Goal: Communication & Community: Answer question/provide support

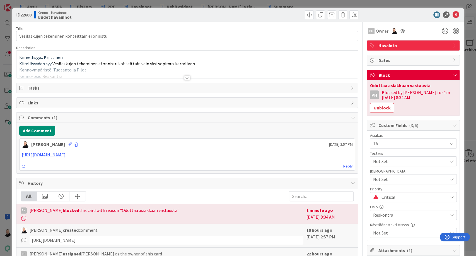
click at [185, 78] on div at bounding box center [187, 78] width 6 height 4
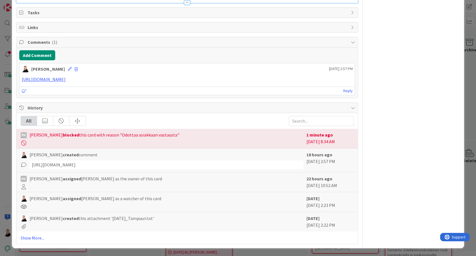
scroll to position [1019, 0]
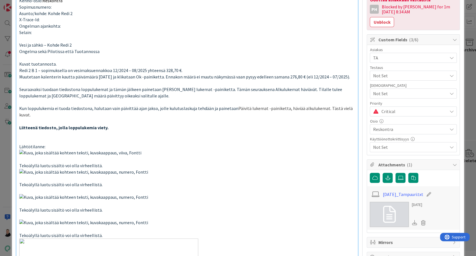
scroll to position [0, 0]
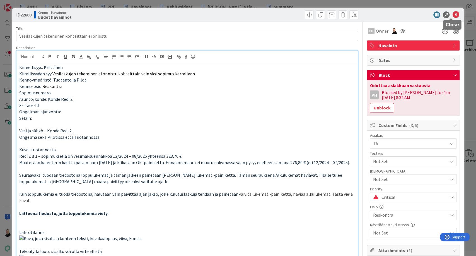
click at [452, 15] on icon at bounding box center [455, 14] width 7 height 7
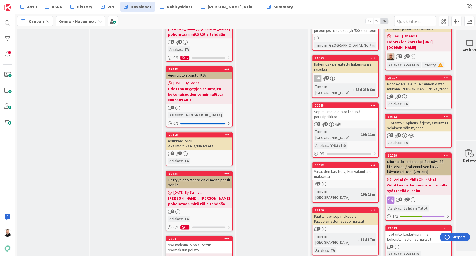
scroll to position [403, 0]
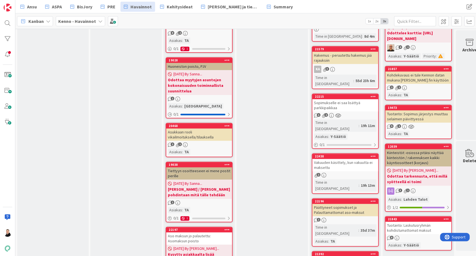
click at [405, 122] on div "Tuotanto: Sopimus järjestys muuttuu selaimen päivittyessä" at bounding box center [418, 116] width 66 height 12
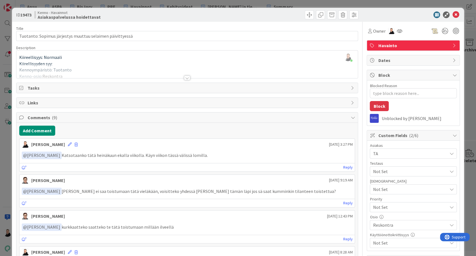
click at [186, 75] on div at bounding box center [187, 71] width 342 height 14
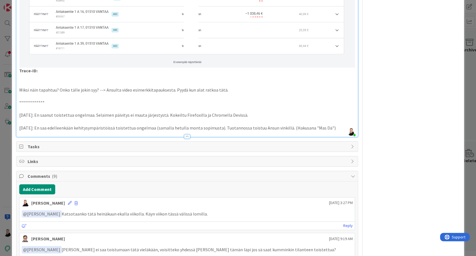
scroll to position [434, 0]
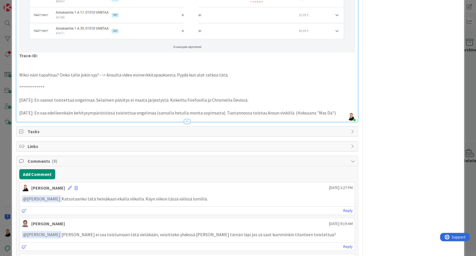
click at [331, 110] on p "17.05.2025: En saa edelleenkään kehitysympäristöissä toistettua ongelmaa (samal…" at bounding box center [187, 113] width 336 height 6
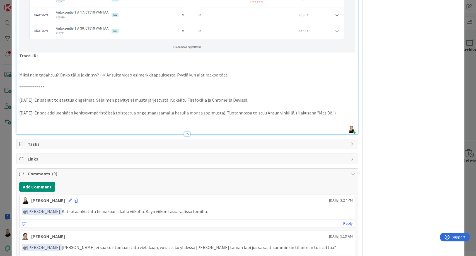
type textarea "x"
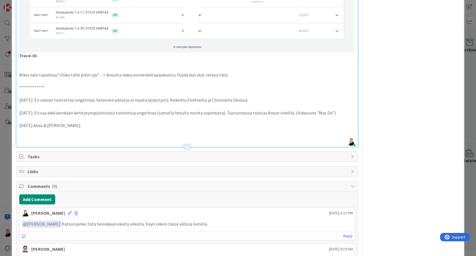
click at [28, 135] on p at bounding box center [187, 138] width 336 height 6
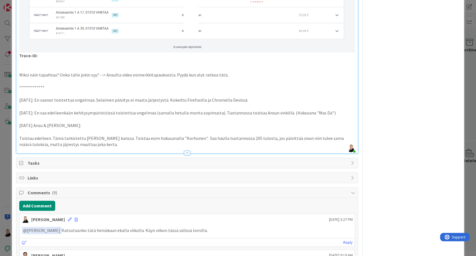
click at [33, 122] on p "14.8.2025 Ansu & Riikka:" at bounding box center [187, 125] width 336 height 6
click at [107, 122] on p "14.8.2025 Ansu & Riikka:" at bounding box center [187, 125] width 336 height 6
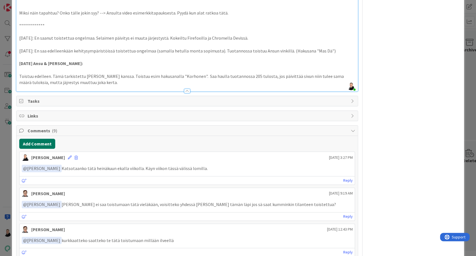
click at [31, 139] on button "Add Comment" at bounding box center [37, 144] width 36 height 10
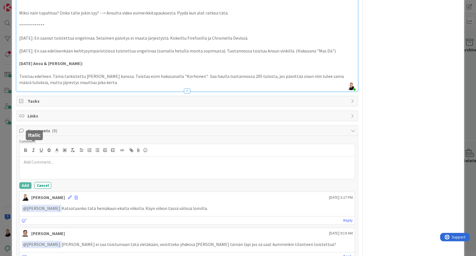
type textarea "x"
click at [40, 159] on p at bounding box center [187, 162] width 331 height 6
click at [25, 182] on button "Add" at bounding box center [25, 185] width 12 height 7
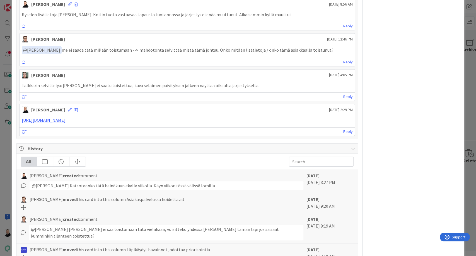
scroll to position [898, 0]
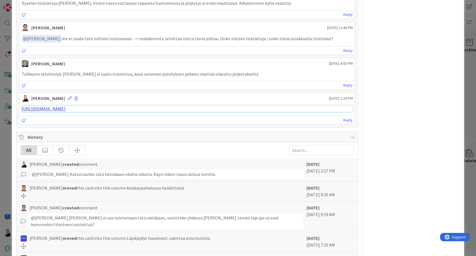
click at [53, 106] on link "https://pandia-help.freshdesk.com/a/tickets/128435" at bounding box center [44, 109] width 44 height 6
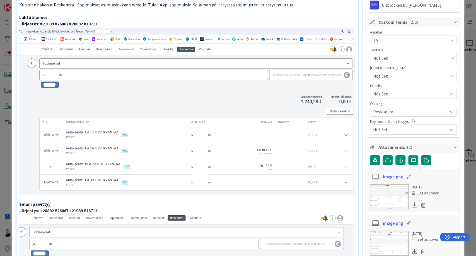
scroll to position [0, 0]
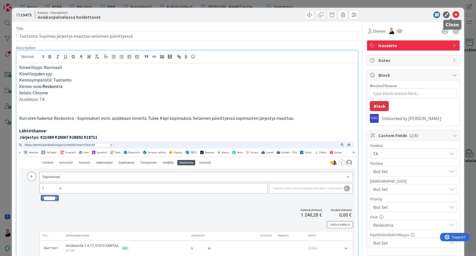
click at [452, 14] on icon at bounding box center [455, 14] width 7 height 7
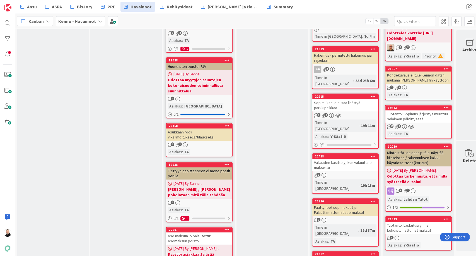
click at [408, 122] on div "Tuotanto: Sopimus järjestys muuttuu selaimen päivittyessä" at bounding box center [418, 116] width 66 height 12
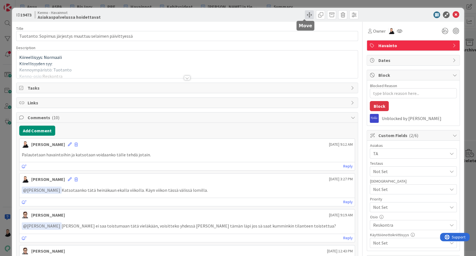
click at [305, 14] on span at bounding box center [309, 14] width 9 height 9
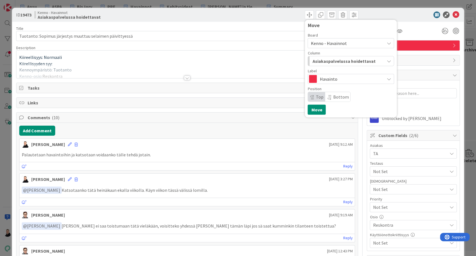
click at [386, 59] on icon "button" at bounding box center [388, 61] width 4 height 4
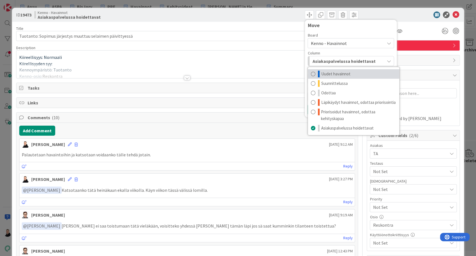
click at [321, 74] on span "Uudet havainnot" at bounding box center [335, 74] width 29 height 7
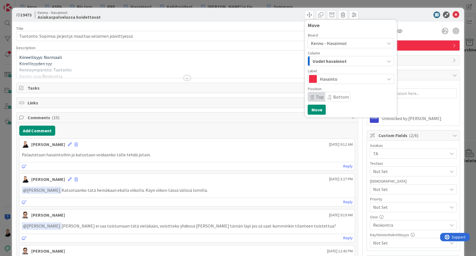
click at [333, 96] on span "Bottom" at bounding box center [341, 97] width 16 height 6
click at [310, 96] on span "Top" at bounding box center [316, 96] width 17 height 9
click at [333, 98] on span "Bottom" at bounding box center [341, 97] width 16 height 6
click at [313, 110] on button "Move" at bounding box center [316, 110] width 18 height 10
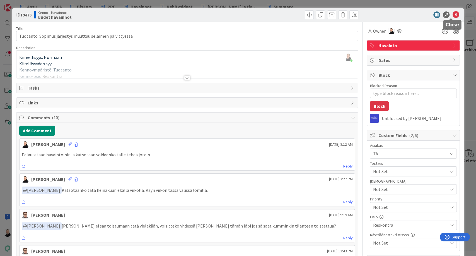
click at [452, 13] on icon at bounding box center [455, 14] width 7 height 7
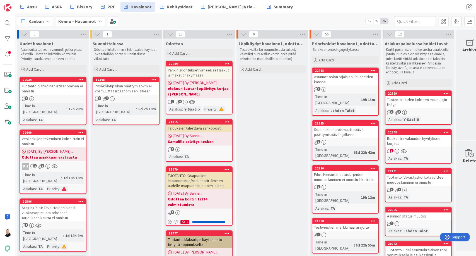
click at [42, 135] on div "Vesilaskujen tekeminen kohteittain ei onnistu" at bounding box center [53, 141] width 66 height 12
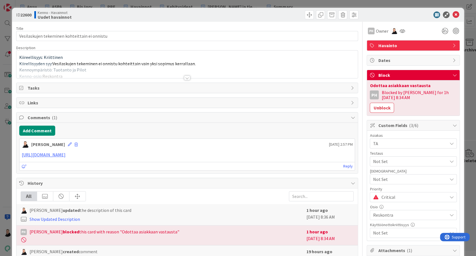
click at [184, 78] on div at bounding box center [187, 78] width 6 height 4
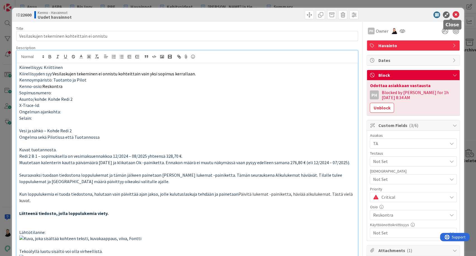
click at [452, 16] on icon at bounding box center [455, 14] width 7 height 7
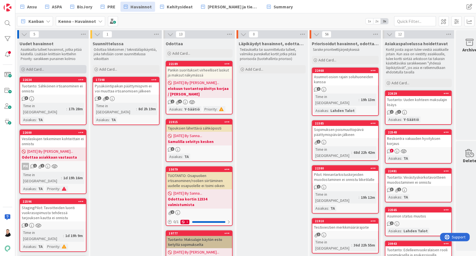
click at [23, 70] on icon at bounding box center [22, 69] width 3 height 3
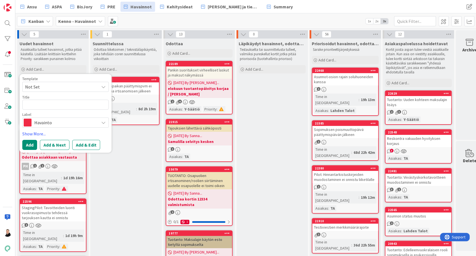
click at [37, 104] on textarea at bounding box center [65, 105] width 86 height 10
click at [39, 105] on textarea at bounding box center [65, 105] width 86 height 10
paste textarea "Asukkaille lähetettyjen sähköpostien erot 'Viestintä' osiossa ja sopimuksella"
type textarea "x"
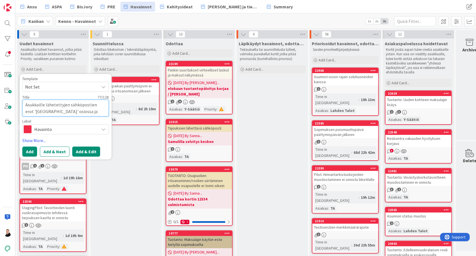
type textarea "Asukkaille lähetettyjen sähköpostien erot 'Viestintä' osiossa ja sopimuksella"
click at [83, 151] on button "Add & Edit" at bounding box center [86, 151] width 28 height 10
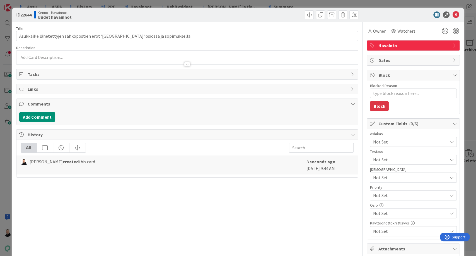
type textarea "x"
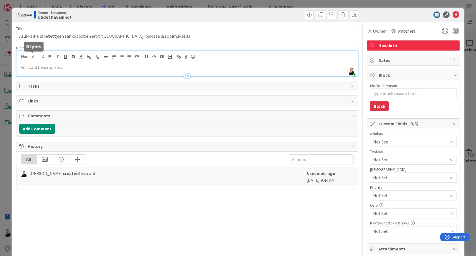
click at [29, 57] on div "Ansu Nevalainen just joined" at bounding box center [187, 63] width 342 height 26
click at [27, 70] on div at bounding box center [187, 73] width 342 height 6
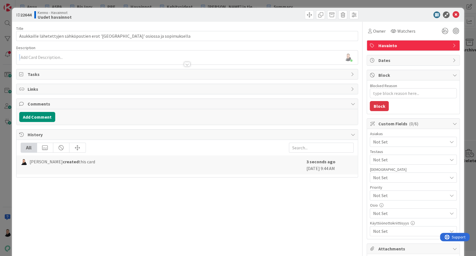
click at [27, 58] on div "Description Ansu Nevalainen just joined" at bounding box center [187, 55] width 342 height 20
click at [38, 59] on div at bounding box center [187, 62] width 342 height 6
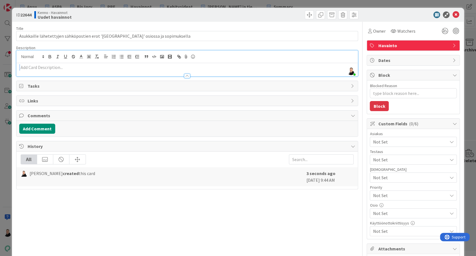
click at [24, 66] on p at bounding box center [187, 67] width 336 height 6
click at [24, 67] on p at bounding box center [187, 67] width 336 height 6
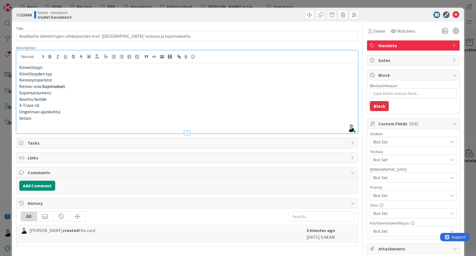
click at [53, 91] on p "Sopimusnumero:" at bounding box center [187, 92] width 336 height 6
click at [41, 118] on p "Selain:" at bounding box center [187, 118] width 336 height 6
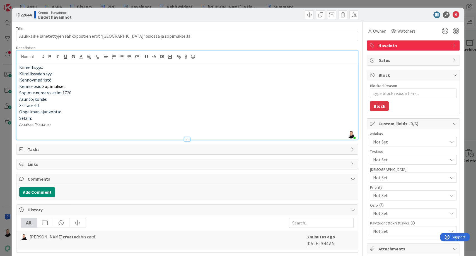
click at [381, 139] on span "Not Set" at bounding box center [410, 141] width 74 height 7
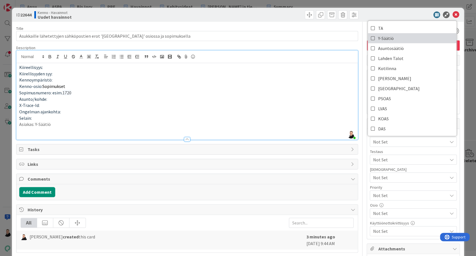
click at [380, 40] on span "Y-Säätiö" at bounding box center [386, 38] width 16 height 8
click at [299, 120] on p "Selain:" at bounding box center [187, 118] width 336 height 6
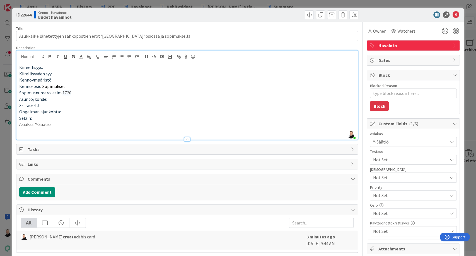
click at [387, 210] on span "Not Set" at bounding box center [410, 213] width 74 height 7
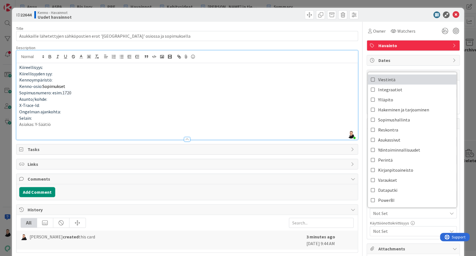
click at [370, 78] on icon at bounding box center [372, 79] width 4 height 8
click at [311, 91] on p "Sopimusnumero: esim. 1720" at bounding box center [187, 92] width 336 height 6
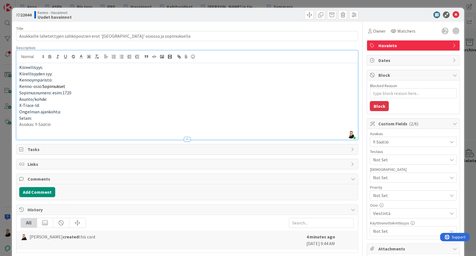
scroll to position [31, 0]
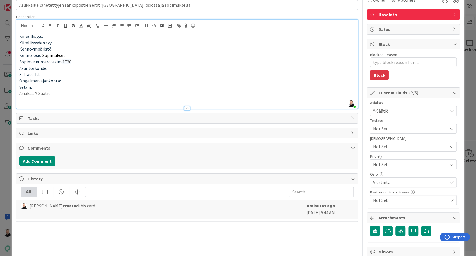
click at [60, 92] on p "Asiakas: Y-Säätiö" at bounding box center [187, 93] width 336 height 6
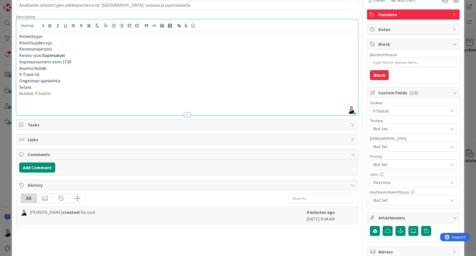
click at [26, 103] on p at bounding box center [187, 106] width 336 height 6
click at [22, 104] on p at bounding box center [187, 106] width 336 height 6
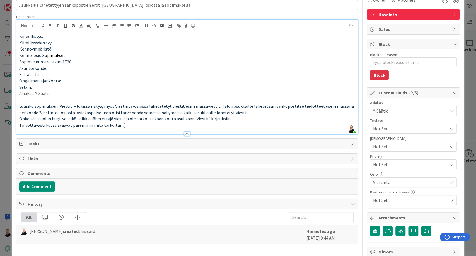
click at [125, 126] on p "Toivottavasti kuvat avaavat paremmin mitä tarkoitan :)" at bounding box center [187, 125] width 336 height 6
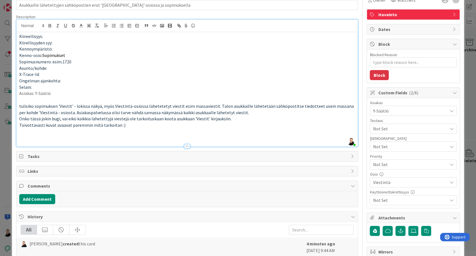
click at [21, 133] on p at bounding box center [187, 131] width 336 height 6
click at [23, 136] on p at bounding box center [187, 138] width 336 height 6
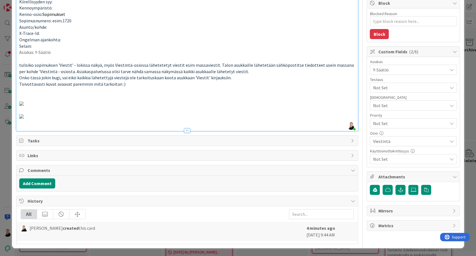
scroll to position [403, 0]
click at [23, 125] on p at bounding box center [187, 122] width 336 height 6
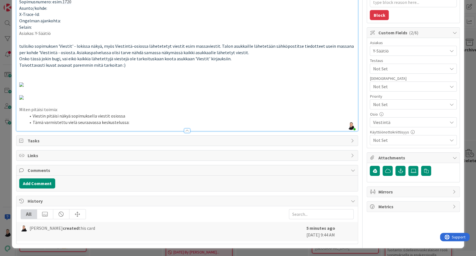
drag, startPoint x: 127, startPoint y: 187, endPoint x: 33, endPoint y: 184, distance: 93.4
click at [33, 125] on li "Tämä varmistettu vielä seuraavassa keskustelussa:" at bounding box center [190, 122] width 329 height 6
click at [31, 186] on button "Add Comment" at bounding box center [37, 183] width 36 height 10
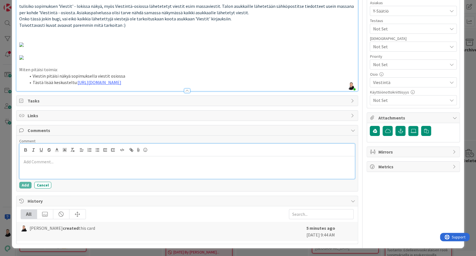
click at [38, 178] on div at bounding box center [187, 167] width 335 height 22
click at [27, 188] on button "Add" at bounding box center [25, 184] width 12 height 7
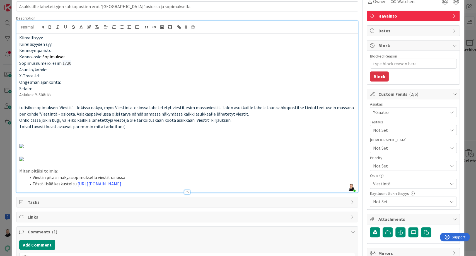
scroll to position [0, 0]
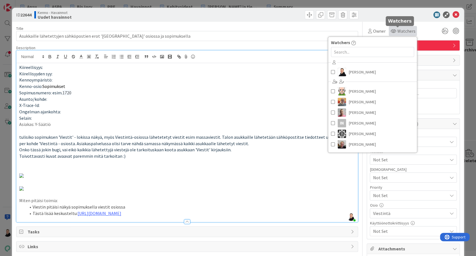
click at [399, 30] on span "Watchers" at bounding box center [406, 31] width 18 height 7
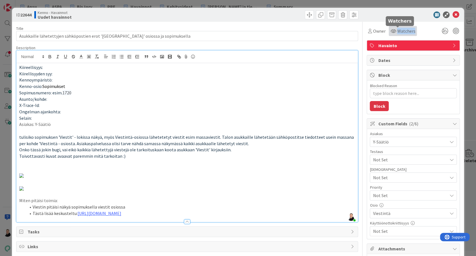
click at [399, 30] on span "Watchers" at bounding box center [406, 31] width 18 height 7
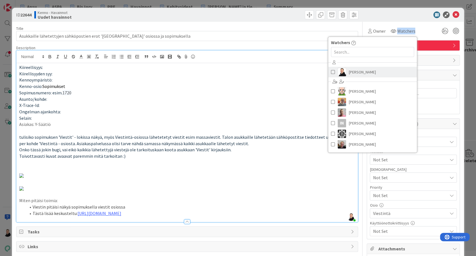
click at [330, 72] on link "Ansu Nevalainen" at bounding box center [372, 72] width 89 height 11
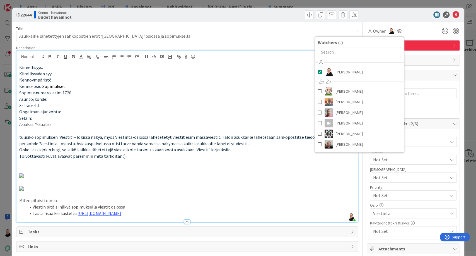
click at [396, 11] on div "ID 22644 Kenno - Havainnot Uudet havainnot" at bounding box center [238, 15] width 452 height 14
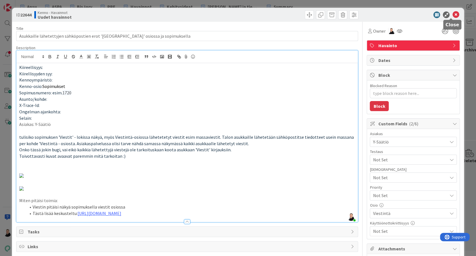
click at [454, 13] on icon at bounding box center [455, 14] width 7 height 7
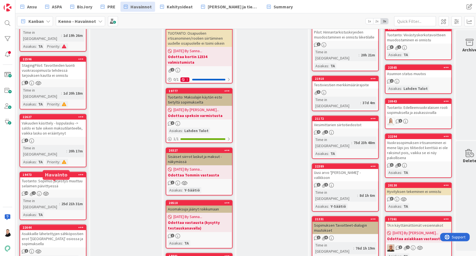
scroll to position [155, 0]
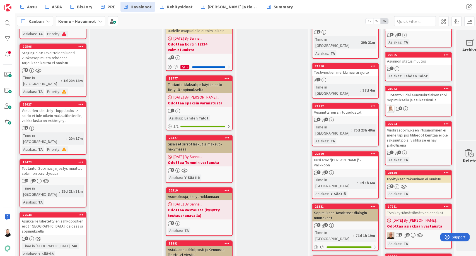
click at [44, 217] on div "Asukkaille lähetettyjen sähköpostien erot 'Viestintä' osiossa ja sopimuksella" at bounding box center [53, 225] width 66 height 17
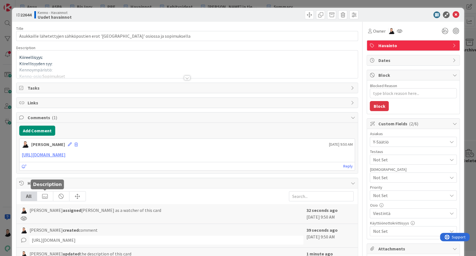
type textarea "x"
click at [27, 12] on b "22644" at bounding box center [25, 15] width 11 height 6
copy b "22644"
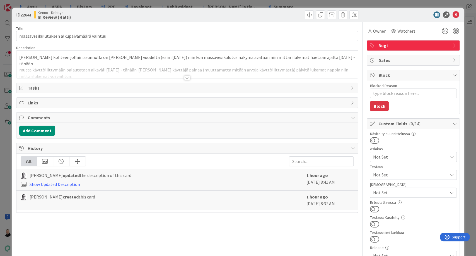
type textarea "x"
click at [185, 78] on div at bounding box center [187, 78] width 6 height 4
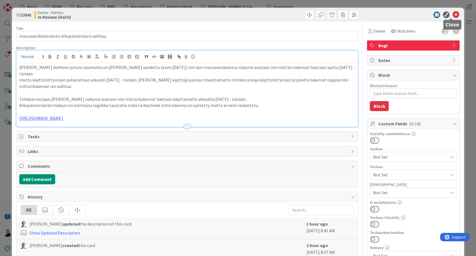
click at [452, 13] on icon at bounding box center [455, 14] width 7 height 7
